Goal: Task Accomplishment & Management: Manage account settings

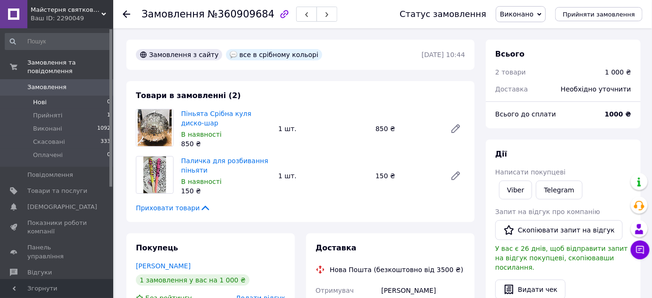
click at [58, 96] on li "Нові 0" at bounding box center [58, 102] width 116 height 13
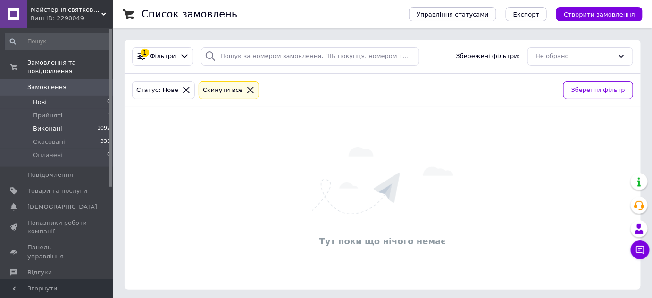
click at [58, 125] on span "Виконані" at bounding box center [47, 129] width 29 height 8
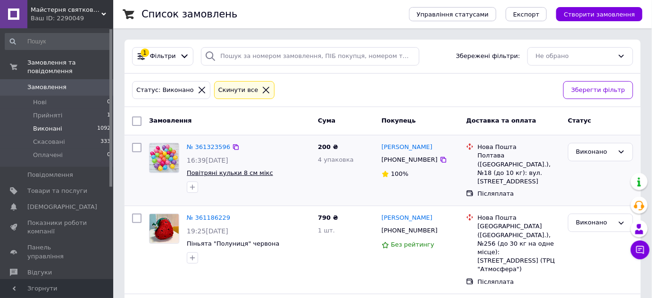
click at [229, 174] on span "Повітряні кульки 8 см мікс" at bounding box center [230, 172] width 86 height 7
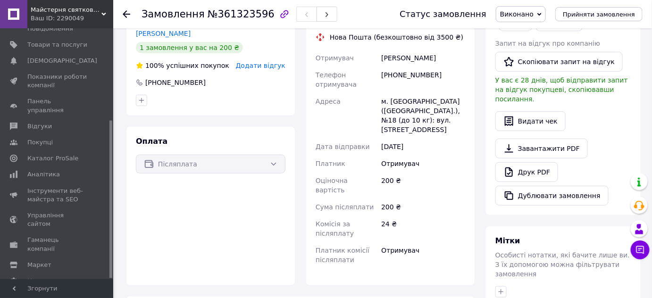
scroll to position [4, 0]
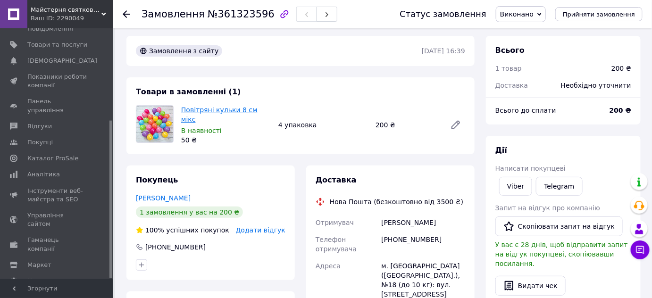
click at [241, 113] on link "Повітряні кульки 8 см мікс" at bounding box center [219, 114] width 76 height 17
